Goal: Task Accomplishment & Management: Manage account settings

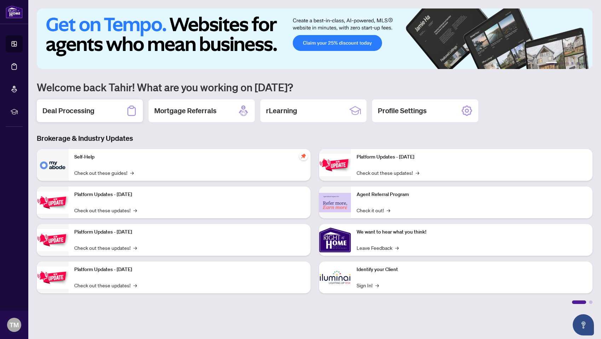
click at [84, 115] on h2 "Deal Processing" at bounding box center [68, 111] width 52 height 10
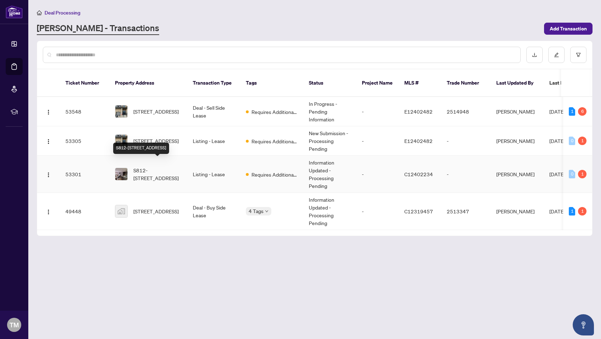
click at [167, 170] on span "S812-[STREET_ADDRESS]" at bounding box center [157, 174] width 48 height 16
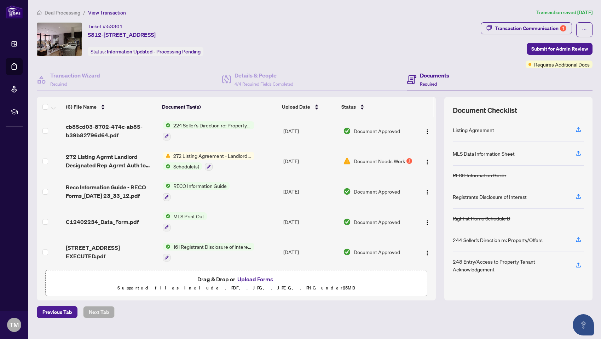
scroll to position [33, 0]
click at [407, 158] on div "1" at bounding box center [409, 160] width 6 height 6
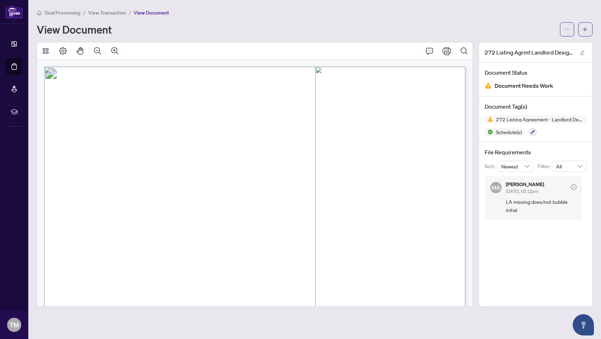
click at [545, 89] on span "Document Needs Work" at bounding box center [523, 86] width 59 height 10
click at [107, 12] on span "View Transaction" at bounding box center [107, 13] width 38 height 6
